Goal: Task Accomplishment & Management: Manage account settings

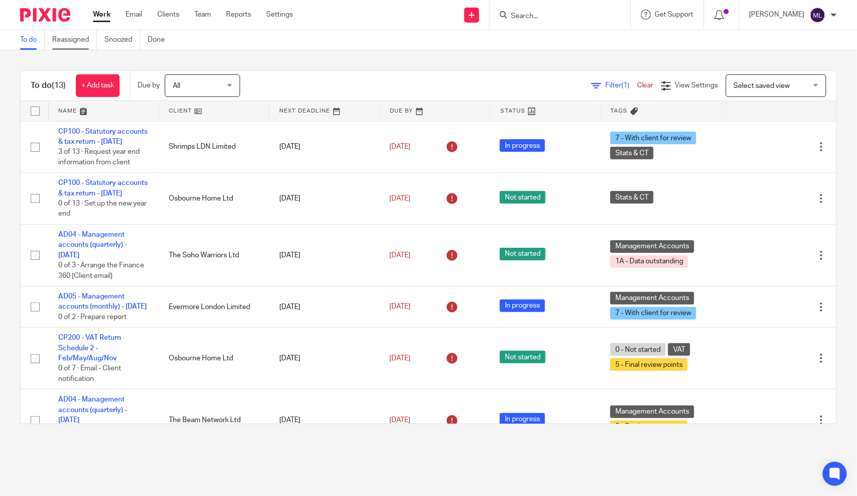
click at [77, 34] on link "Reassigned" at bounding box center [74, 40] width 45 height 20
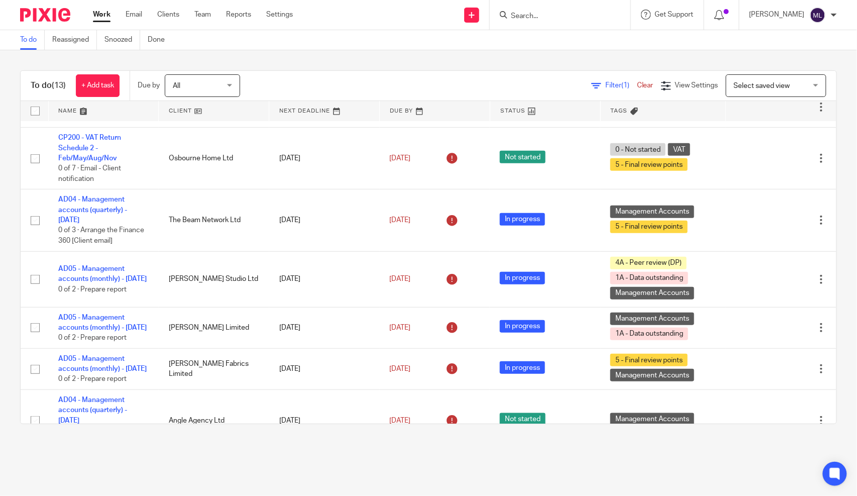
scroll to position [199, 0]
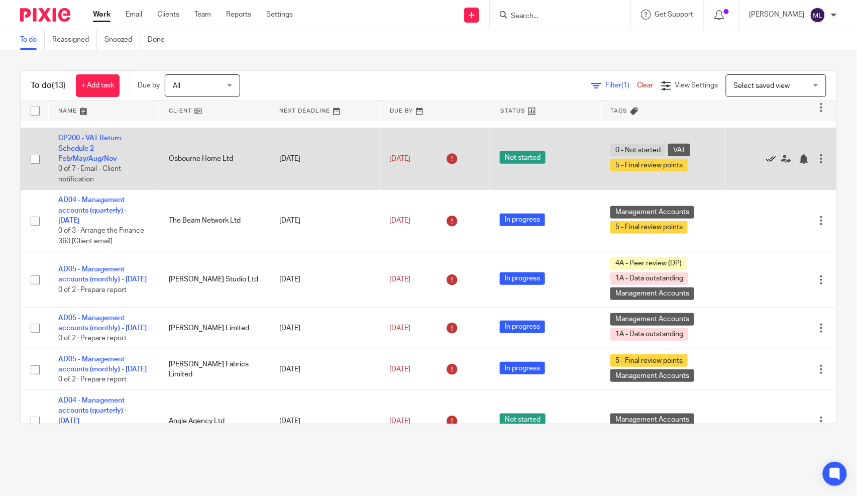
click at [766, 164] on icon at bounding box center [771, 159] width 10 height 10
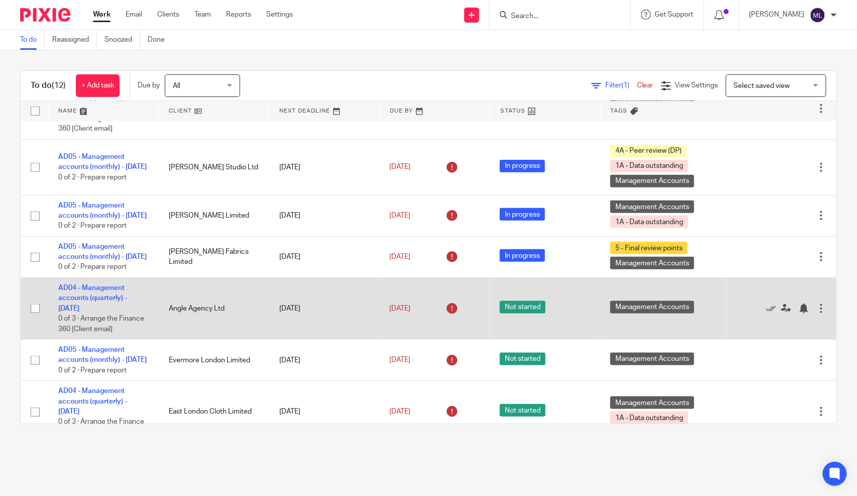
scroll to position [290, 0]
